Goal: Understand process/instructions: Learn about a topic

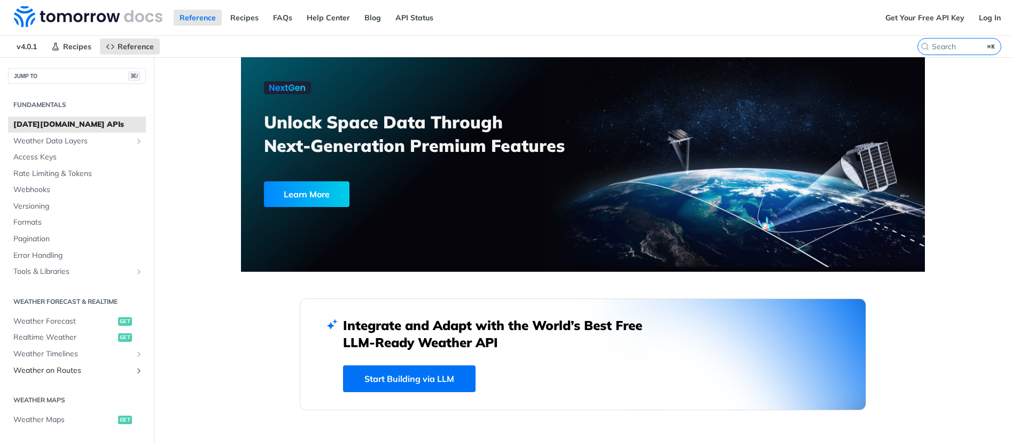
scroll to position [220, 0]
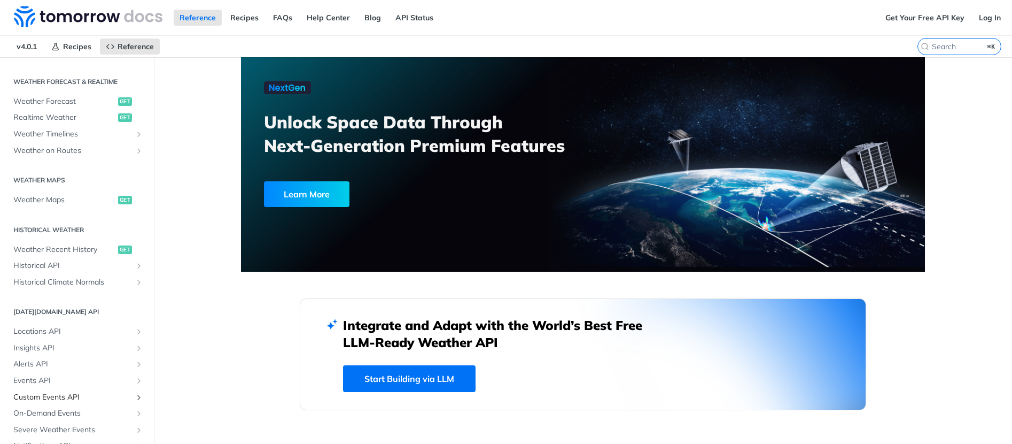
click at [52, 402] on link "Custom Events API" at bounding box center [77, 397] width 138 height 16
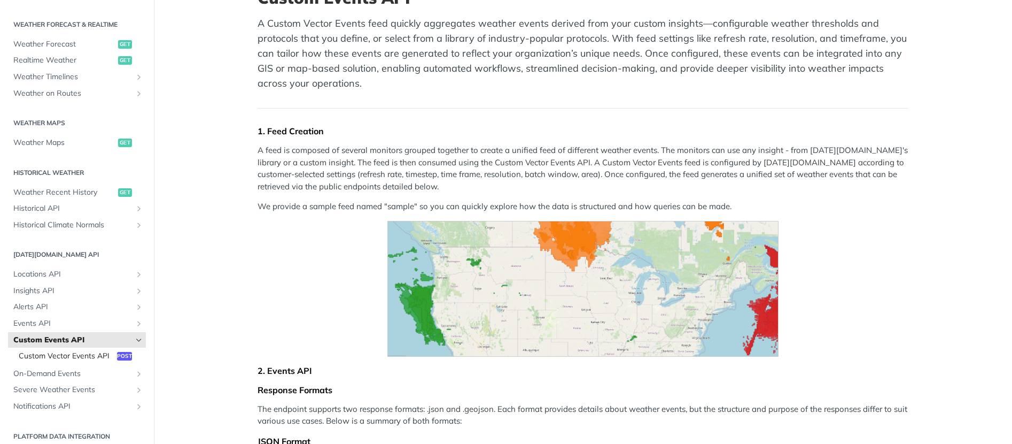
scroll to position [211, 0]
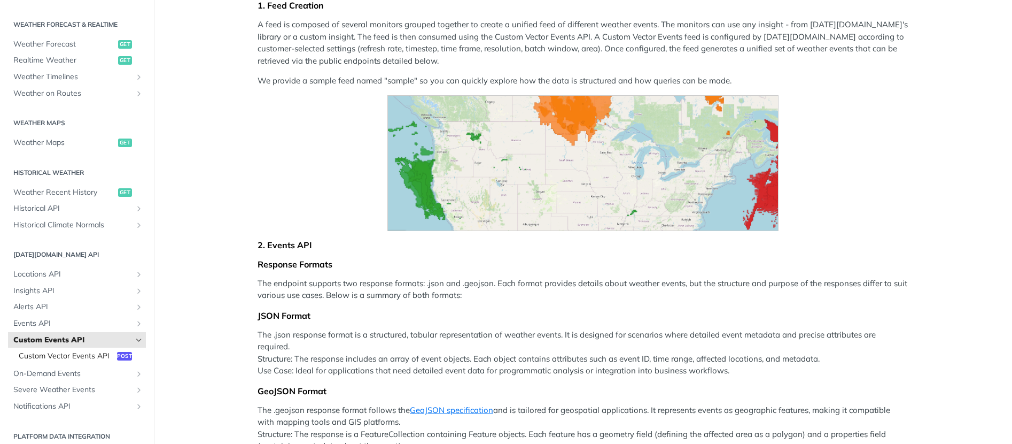
click at [43, 352] on span "Custom Vector Events API" at bounding box center [67, 356] width 96 height 11
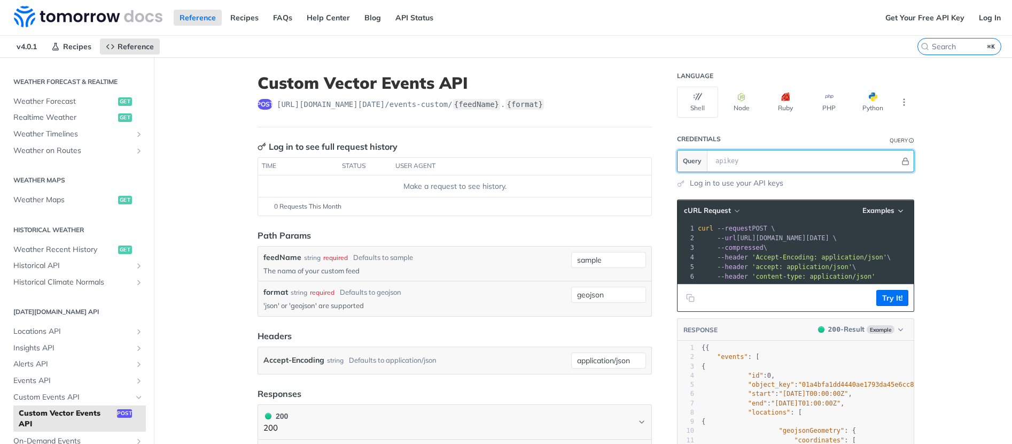
click at [751, 161] on input "text" at bounding box center [805, 160] width 190 height 21
paste input "bn8uV01q1ku03l0G62LncpICPnRE2wJ5"
type input "bn8uV01q1ku03l0G62LncpICPnRE2wJ5"
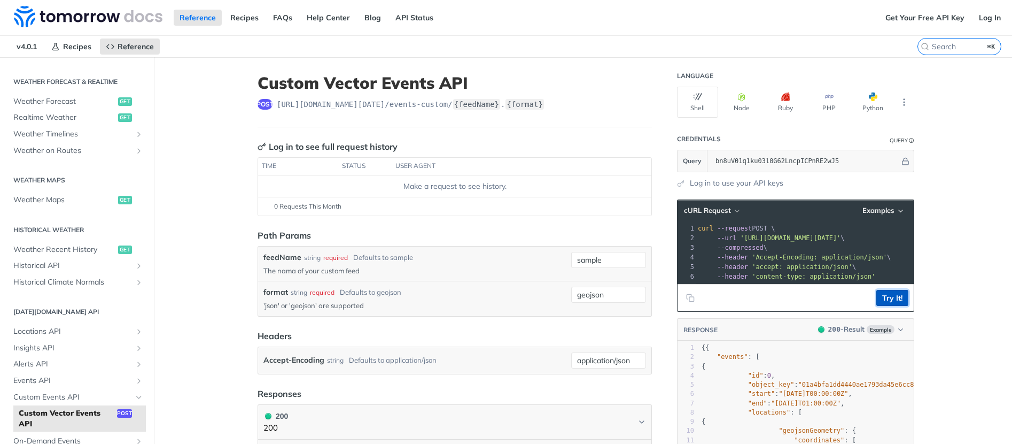
click at [895, 303] on button "Try It!" at bounding box center [893, 298] width 32 height 16
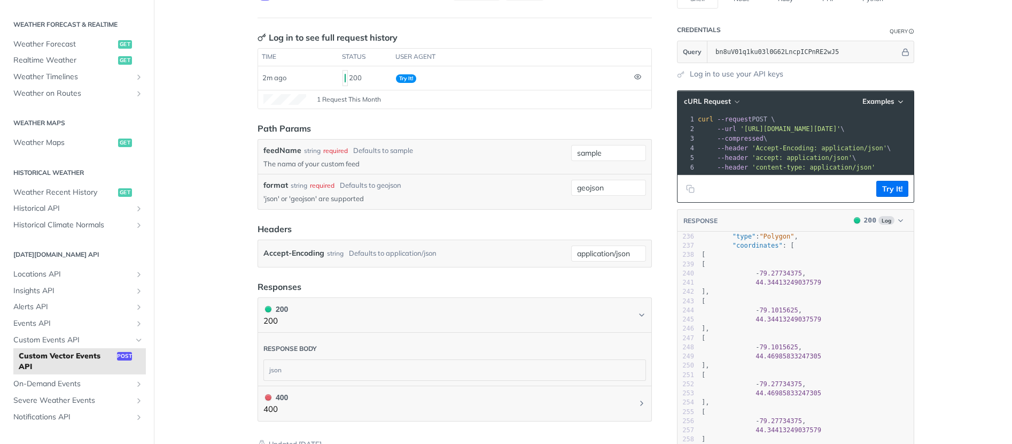
scroll to position [1653, 0]
